Goal: Find specific page/section: Find specific page/section

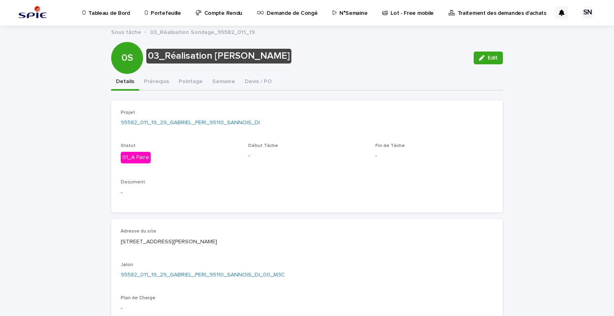
click at [167, 15] on p "Portefeuille" at bounding box center [166, 8] width 30 height 17
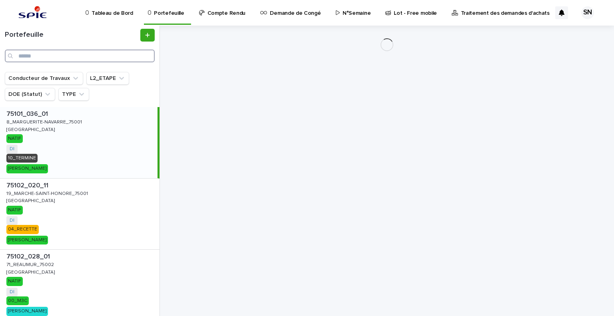
click at [46, 57] on input "Search" at bounding box center [80, 56] width 150 height 13
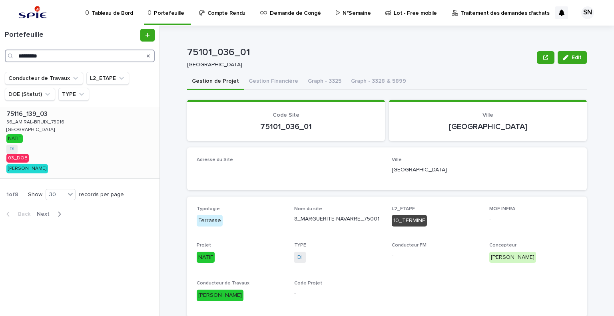
type input "*********"
click at [58, 124] on p "56_AMIRAL-BRUIX_75016" at bounding box center [36, 121] width 60 height 7
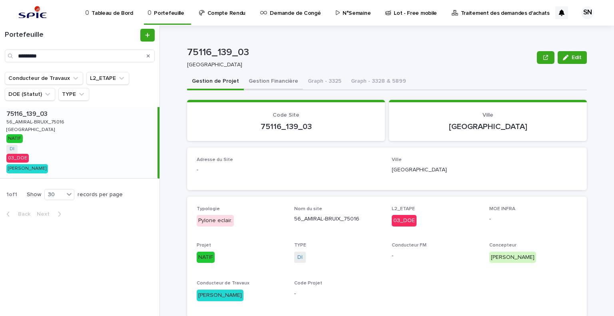
click at [259, 77] on button "Gestion Financière" at bounding box center [273, 82] width 59 height 17
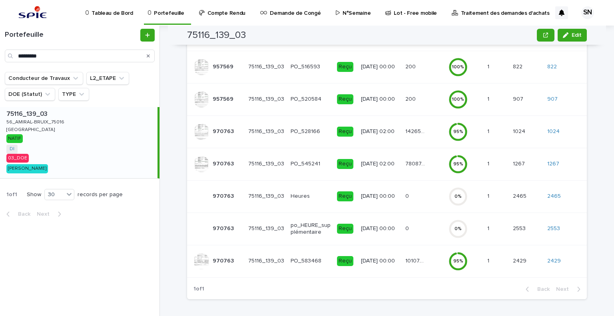
scroll to position [234, 0]
click at [411, 260] on p "10107.79" at bounding box center [417, 260] width 22 height 8
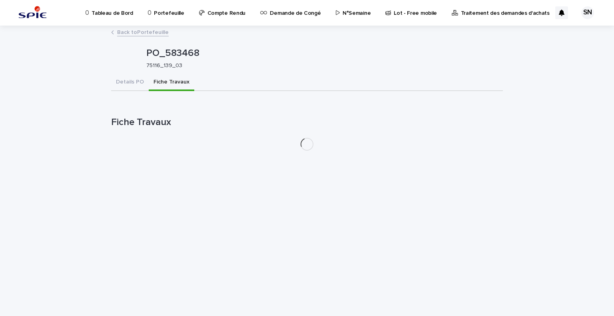
click at [160, 84] on button "Fiche Travaux" at bounding box center [172, 82] width 46 height 17
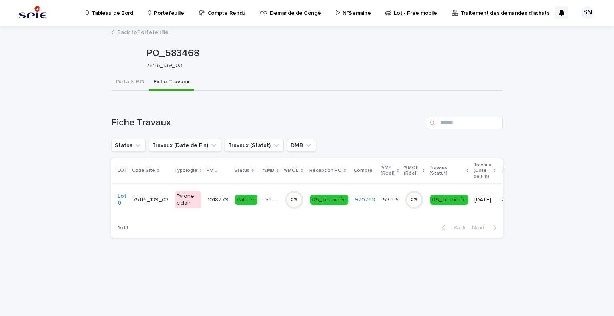
click at [153, 204] on div "75116_139_03 75116_139_03" at bounding box center [151, 200] width 36 height 13
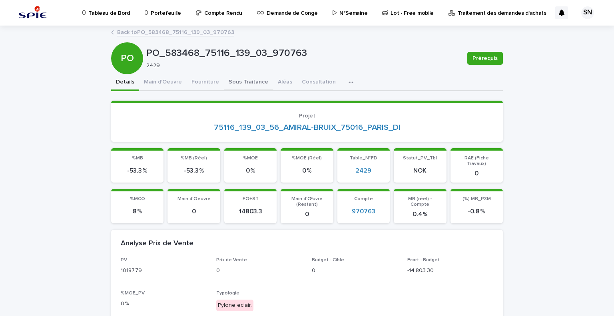
click at [252, 79] on button "Sous Traitance" at bounding box center [248, 82] width 49 height 17
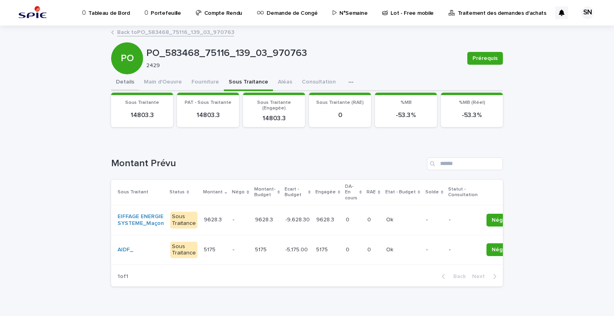
click at [124, 80] on button "Details" at bounding box center [125, 82] width 28 height 17
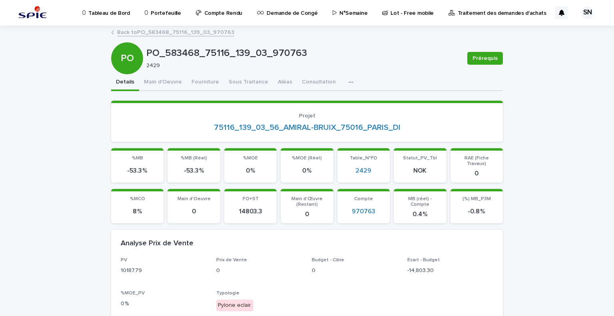
click at [120, 32] on link "Back to PO_583468_75116_139_03_970763" at bounding box center [175, 31] width 117 height 9
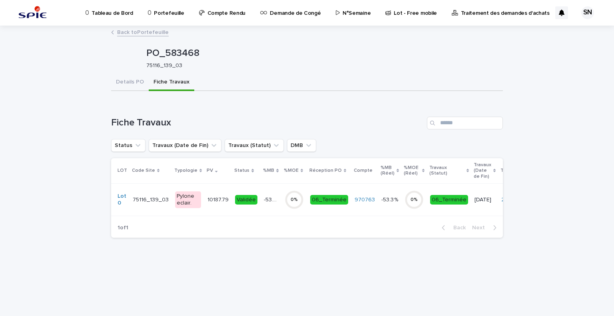
click at [118, 29] on link "Back to Portefeuille" at bounding box center [143, 31] width 52 height 9
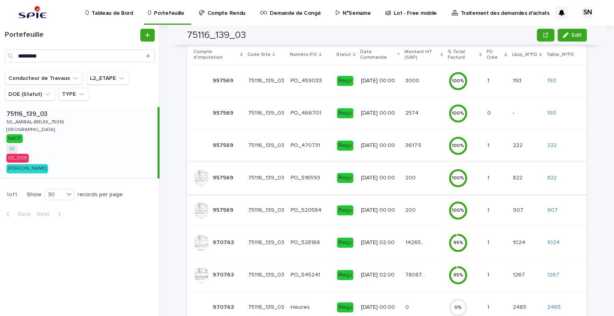
scroll to position [123, 0]
click at [554, 275] on link "1267" at bounding box center [554, 275] width 12 height 7
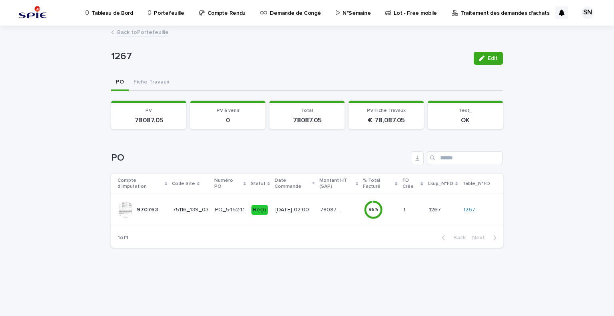
click at [197, 214] on div "75116_139_03" at bounding box center [191, 210] width 36 height 13
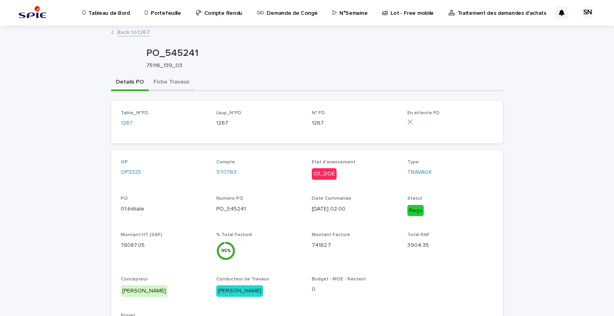
click at [160, 80] on button "Fiche Travaux" at bounding box center [172, 82] width 46 height 17
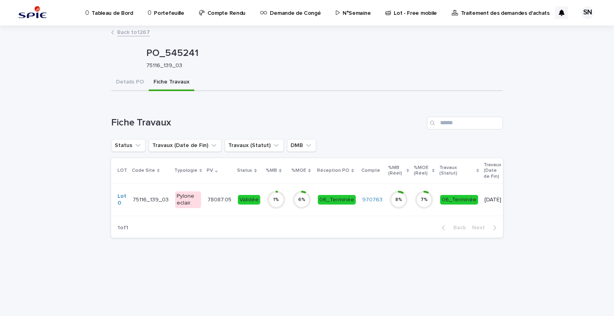
click at [152, 198] on p "75116_139_03" at bounding box center [152, 199] width 38 height 8
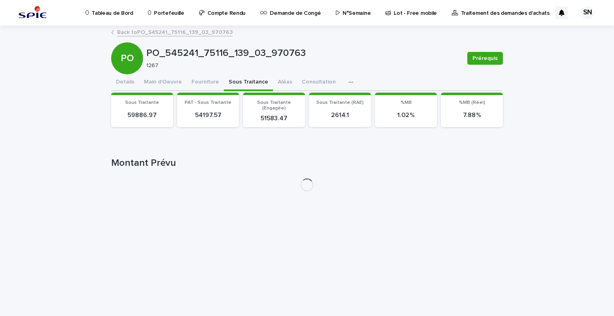
click at [251, 85] on button "Sous Traitance" at bounding box center [248, 82] width 49 height 17
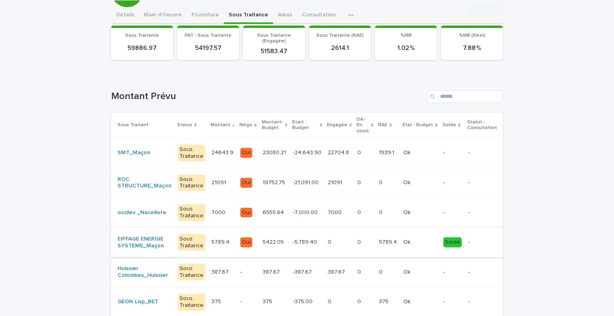
scroll to position [99, 0]
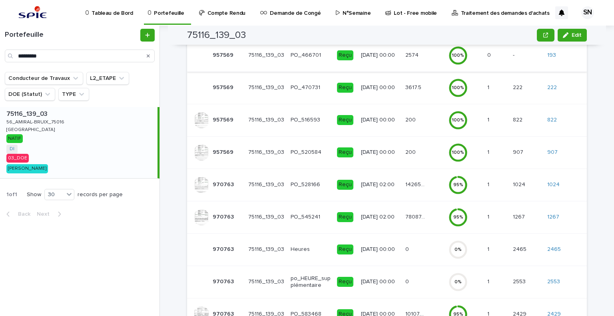
scroll to position [234, 0]
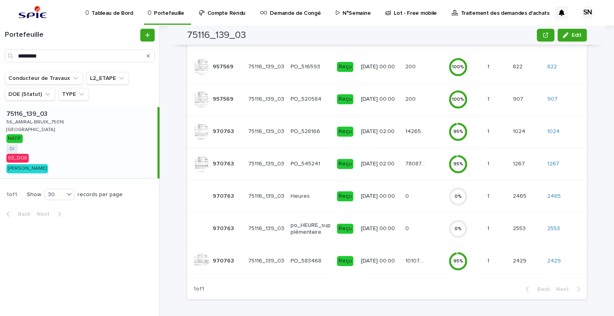
click at [408, 260] on p "10107.79" at bounding box center [417, 260] width 22 height 8
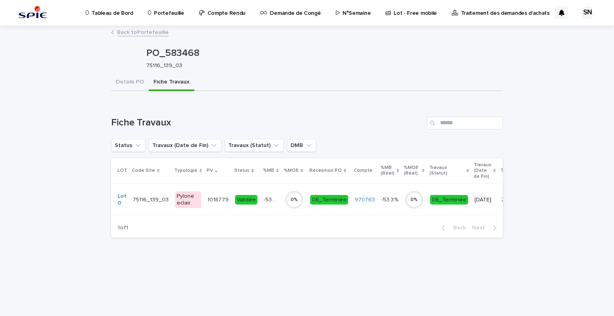
click at [170, 75] on button "Fiche Travaux" at bounding box center [172, 82] width 46 height 17
click at [216, 198] on p "10187.79" at bounding box center [219, 199] width 23 height 8
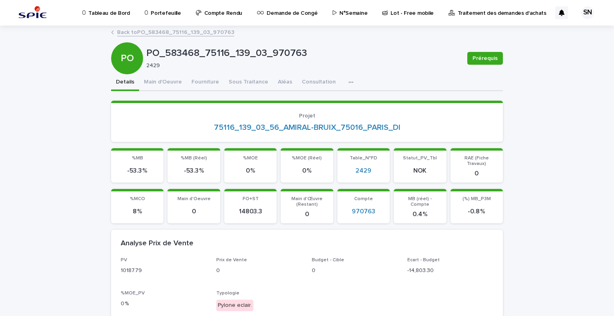
click at [131, 32] on link "Back to PO_583468_75116_139_03_970763" at bounding box center [175, 31] width 117 height 9
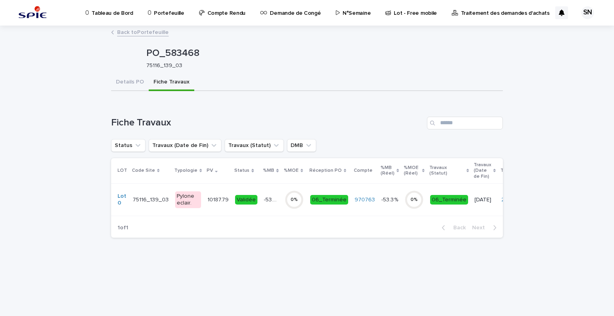
click at [125, 33] on link "Back to Portefeuille" at bounding box center [143, 31] width 52 height 9
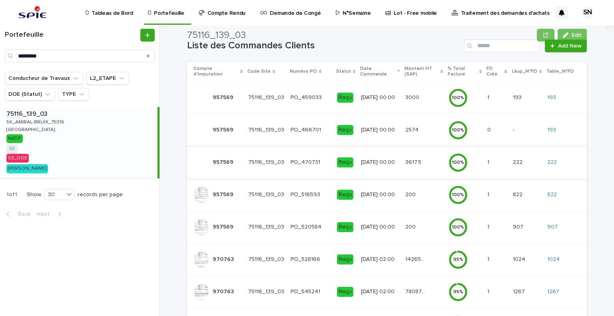
scroll to position [106, 0]
